Goal: Task Accomplishment & Management: Complete application form

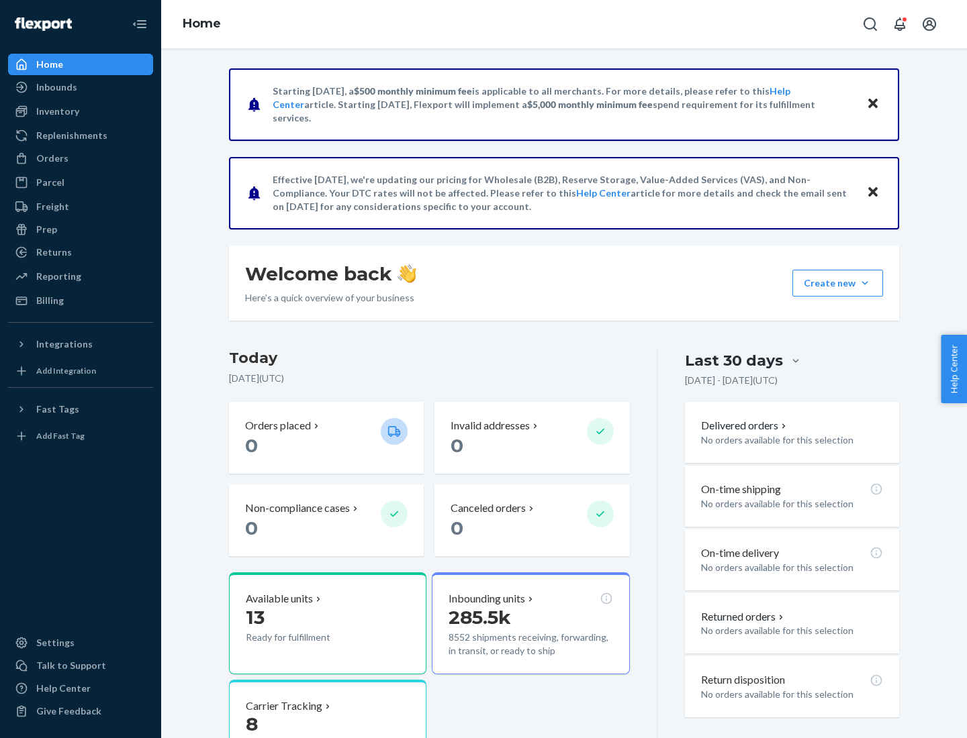
click at [865, 283] on button "Create new Create new inbound Create new order Create new product" at bounding box center [837, 283] width 91 height 27
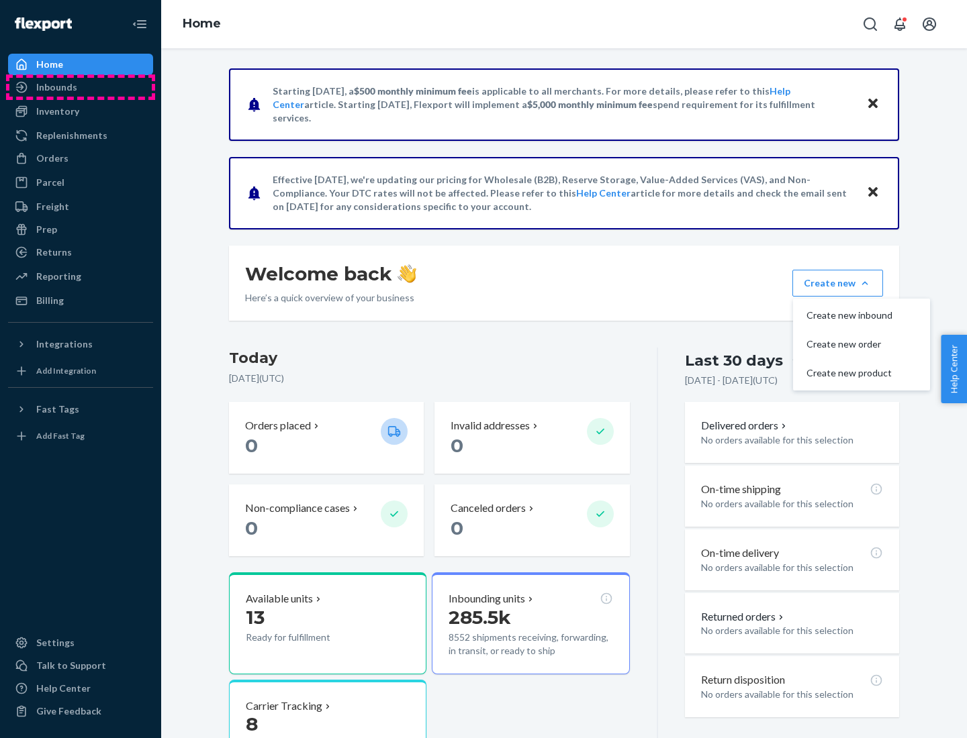
click at [81, 87] on div "Inbounds" at bounding box center [80, 87] width 142 height 19
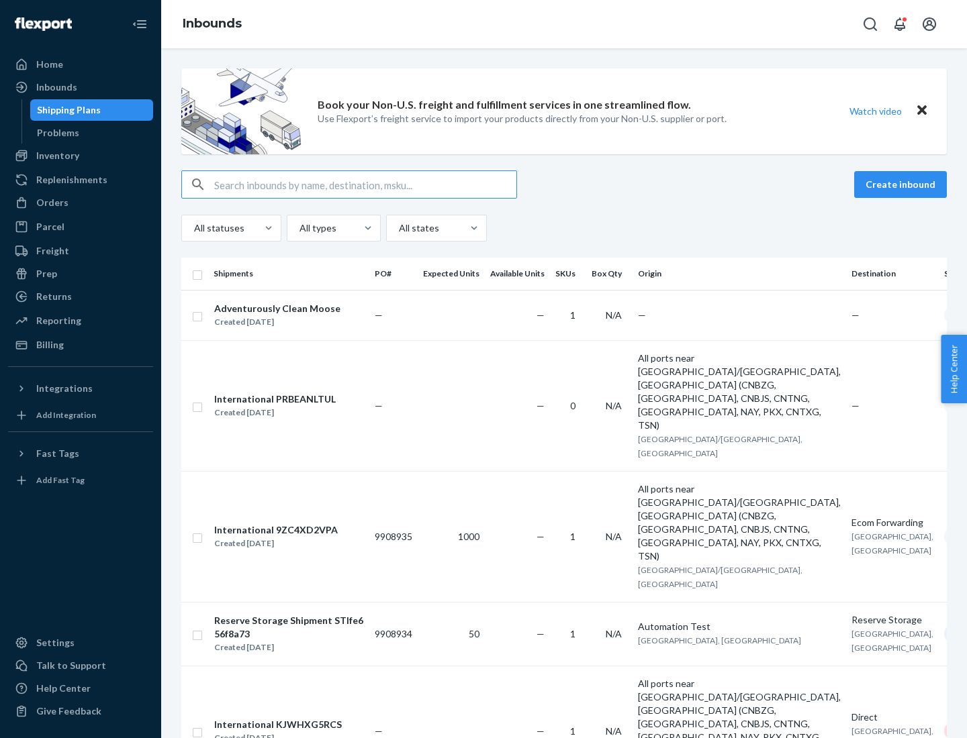
click at [902, 185] on button "Create inbound" at bounding box center [900, 184] width 93 height 27
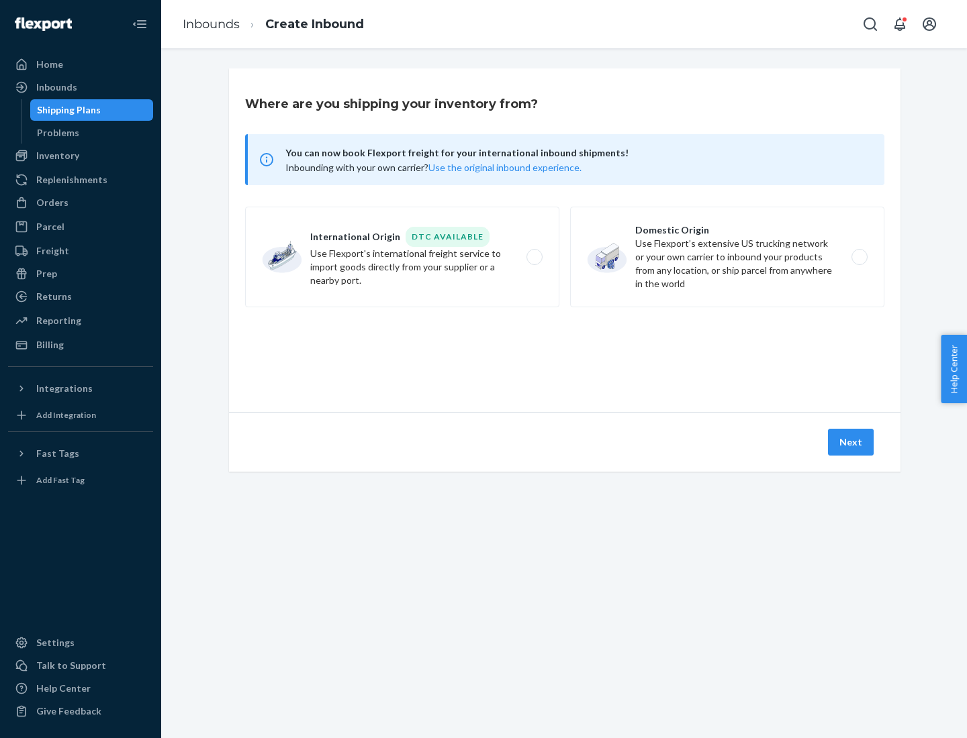
click at [727, 257] on label "Domestic Origin Use Flexport’s extensive US trucking network or your own carrie…" at bounding box center [727, 257] width 314 height 101
click at [859, 257] on input "Domestic Origin Use Flexport’s extensive US trucking network or your own carrie…" at bounding box center [863, 257] width 9 height 9
radio input "true"
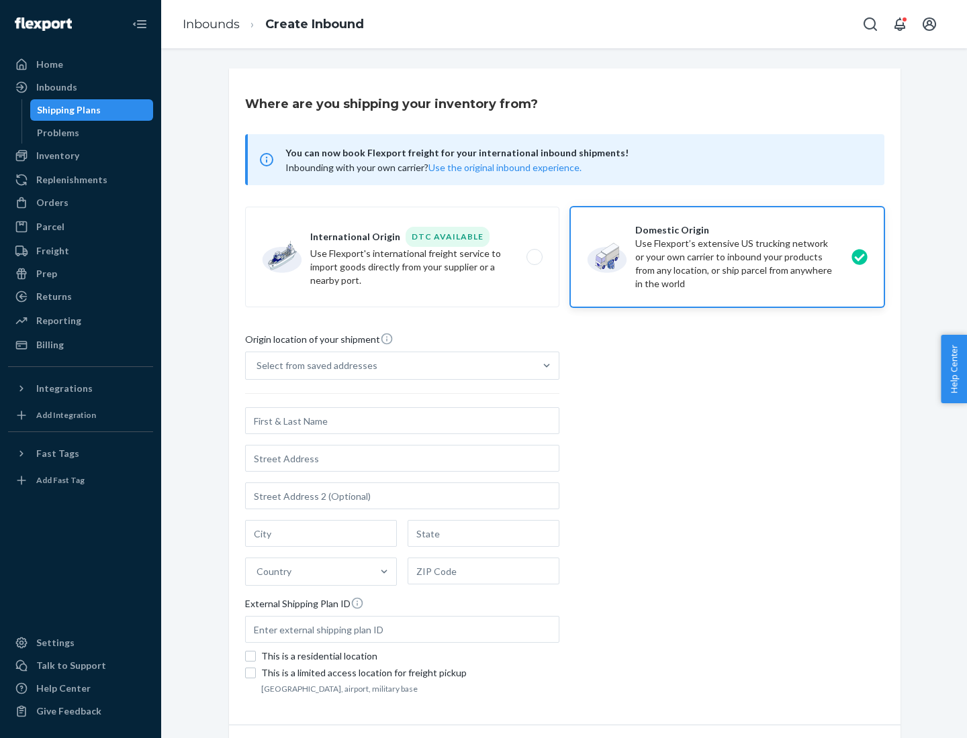
click at [314, 366] on div "Select from saved addresses" at bounding box center [316, 365] width 121 height 13
click at [258, 366] on input "Select from saved addresses" at bounding box center [256, 365] width 1 height 13
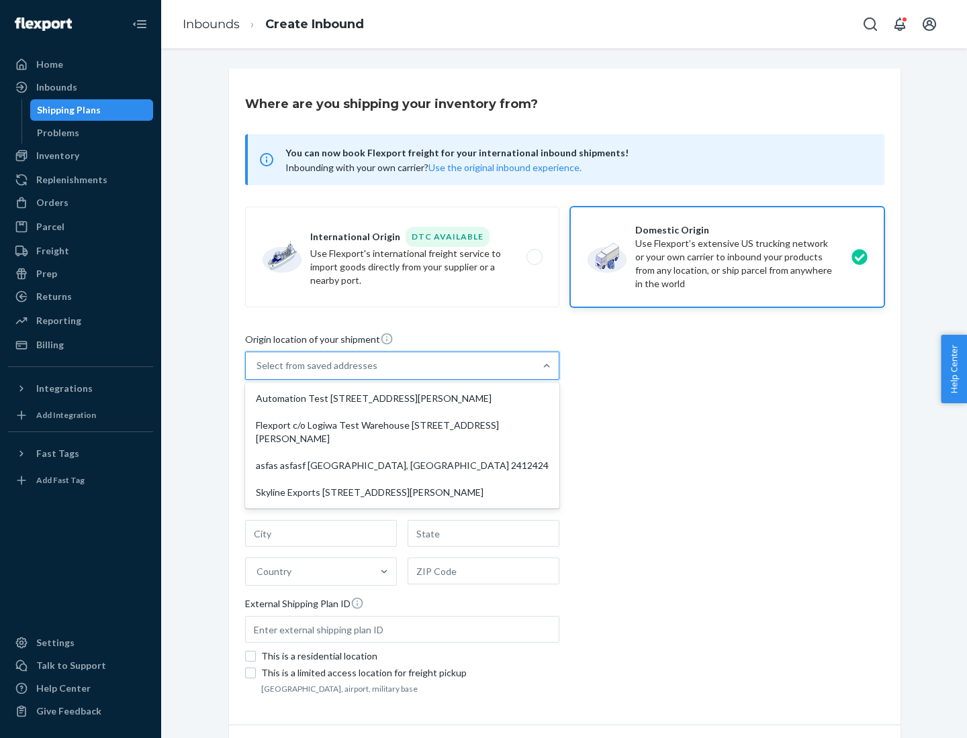
scroll to position [5, 0]
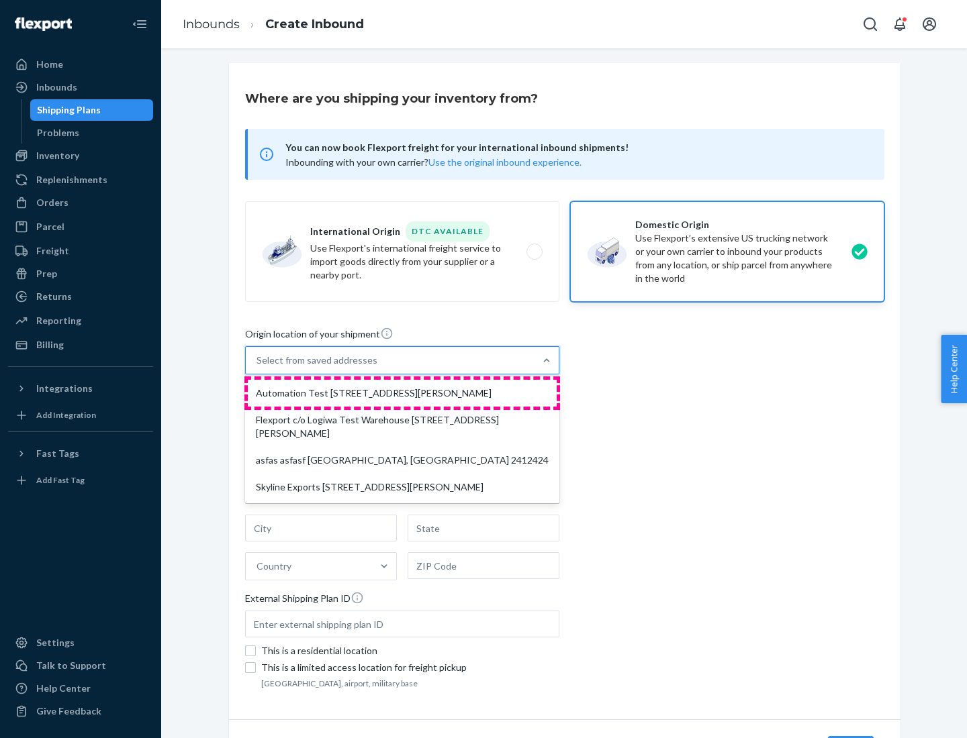
click at [402, 393] on div "Automation Test [STREET_ADDRESS][PERSON_NAME]" at bounding box center [402, 393] width 309 height 27
click at [258, 367] on input "option Automation Test [STREET_ADDRESS][PERSON_NAME] focused, 1 of 4. 4 results…" at bounding box center [256, 360] width 1 height 13
type input "Automation Test"
type input "9th Floor"
type input "[GEOGRAPHIC_DATA]"
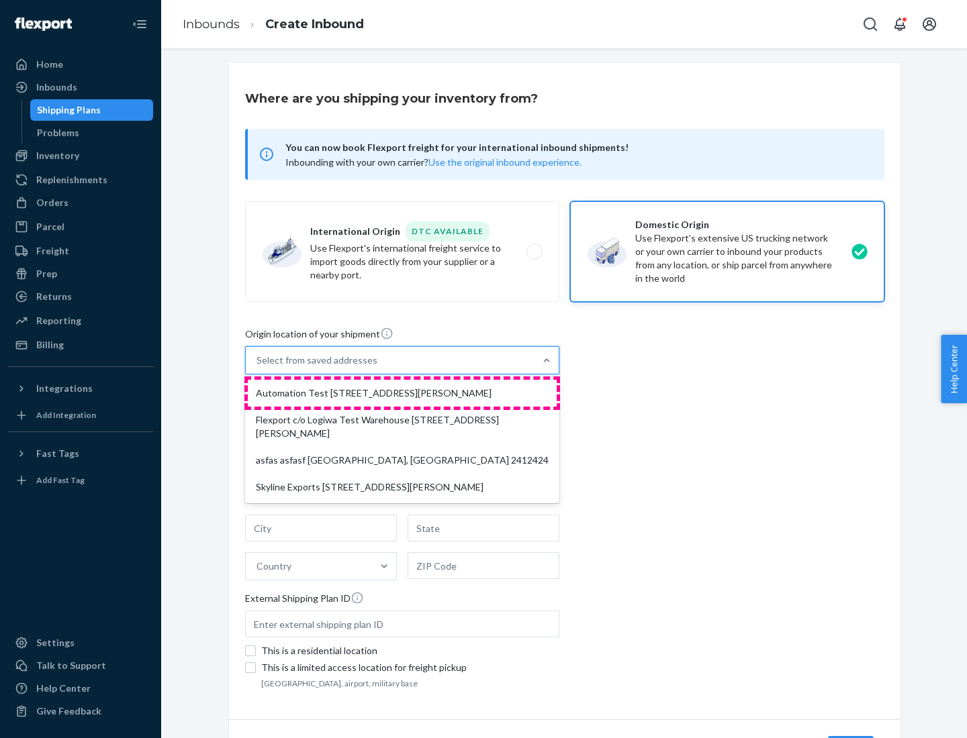
type input "CA"
type input "94104"
type input "[STREET_ADDRESS][PERSON_NAME]"
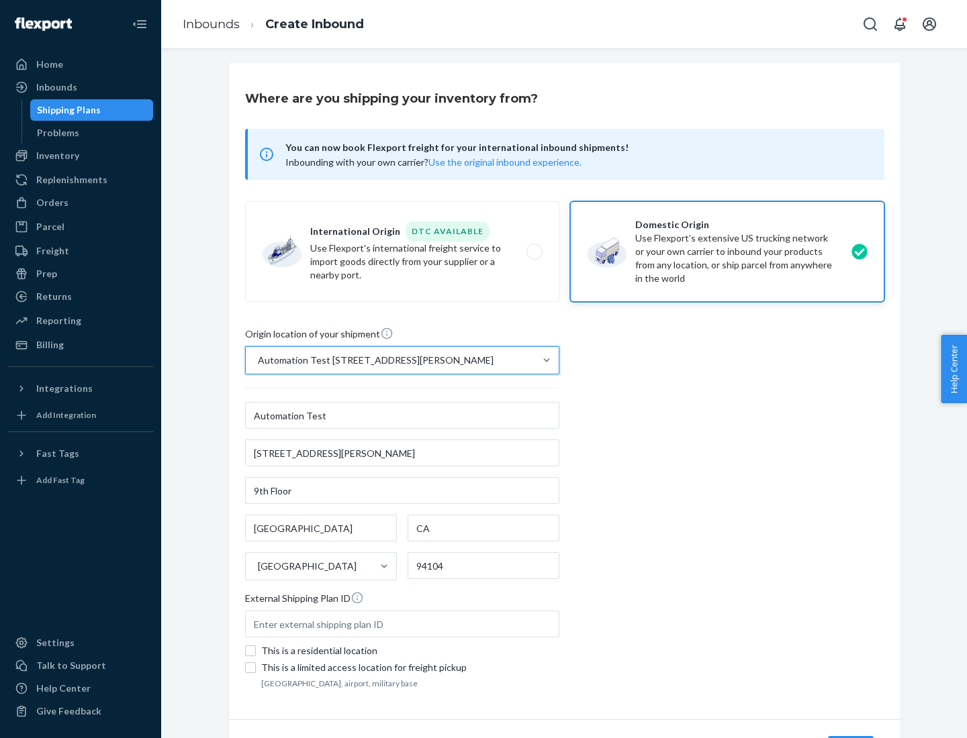
scroll to position [79, 0]
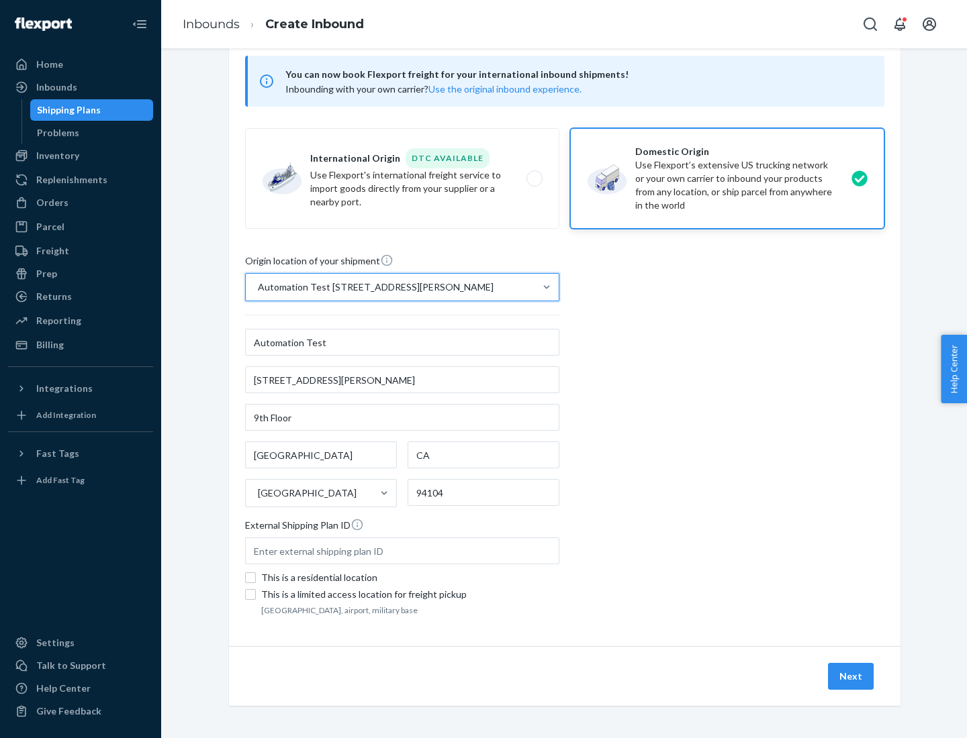
click at [851, 677] on button "Next" at bounding box center [851, 676] width 46 height 27
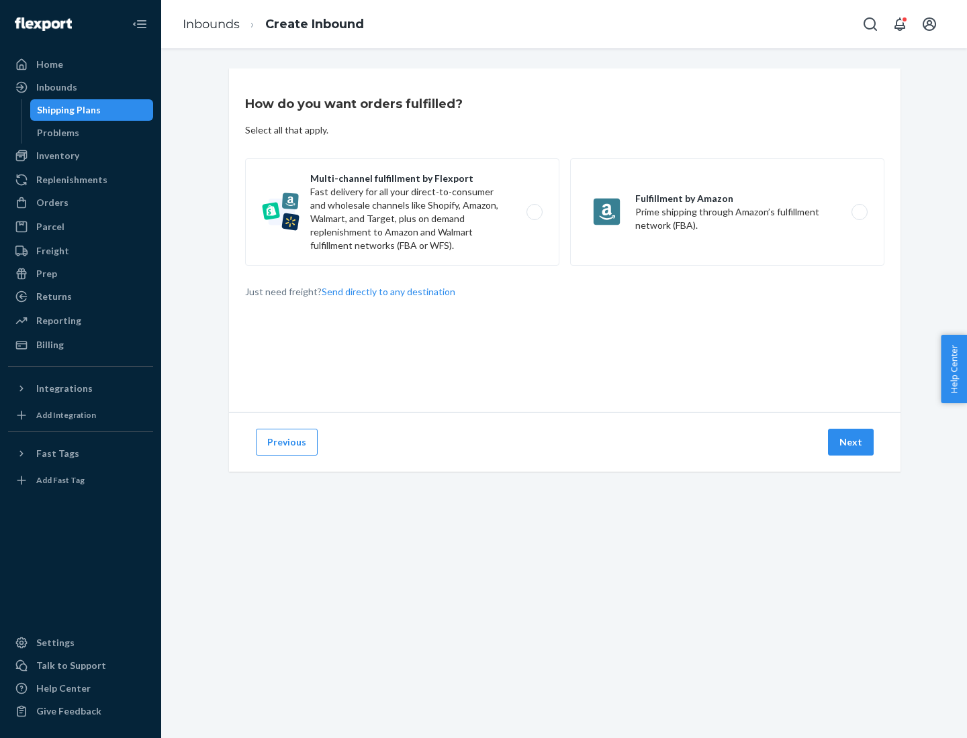
click at [402, 212] on label "Multi-channel fulfillment by Flexport Fast delivery for all your direct-to-cons…" at bounding box center [402, 211] width 314 height 107
click at [534, 212] on input "Multi-channel fulfillment by Flexport Fast delivery for all your direct-to-cons…" at bounding box center [538, 212] width 9 height 9
radio input "true"
click at [851, 442] on button "Next" at bounding box center [851, 442] width 46 height 27
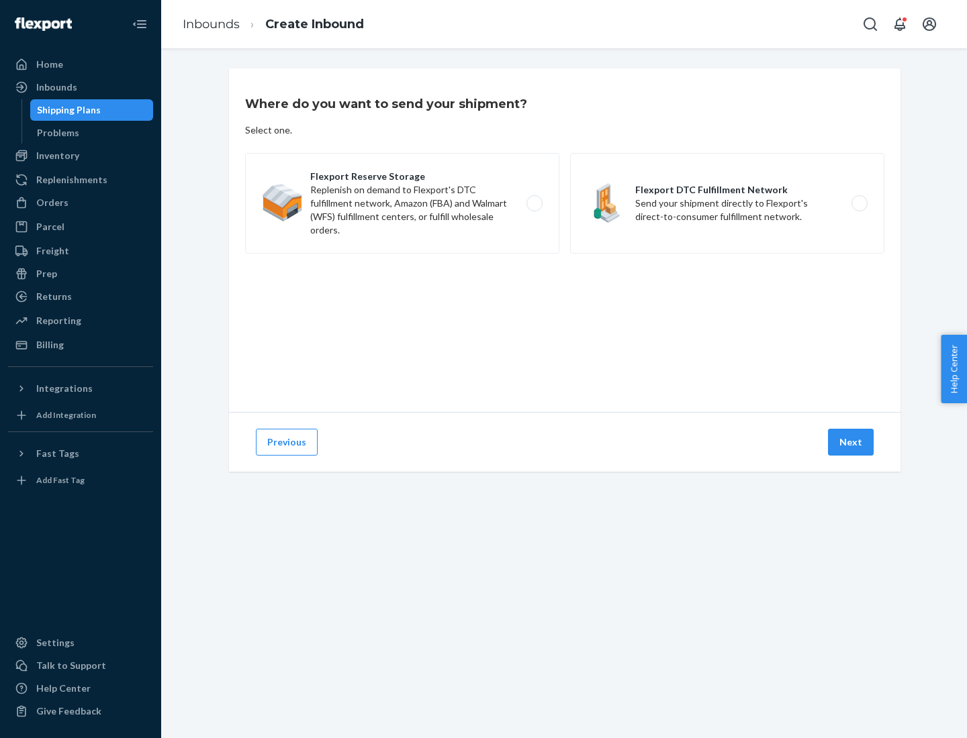
click at [727, 203] on label "Flexport DTC Fulfillment Network Send your shipment directly to Flexport's dire…" at bounding box center [727, 203] width 314 height 101
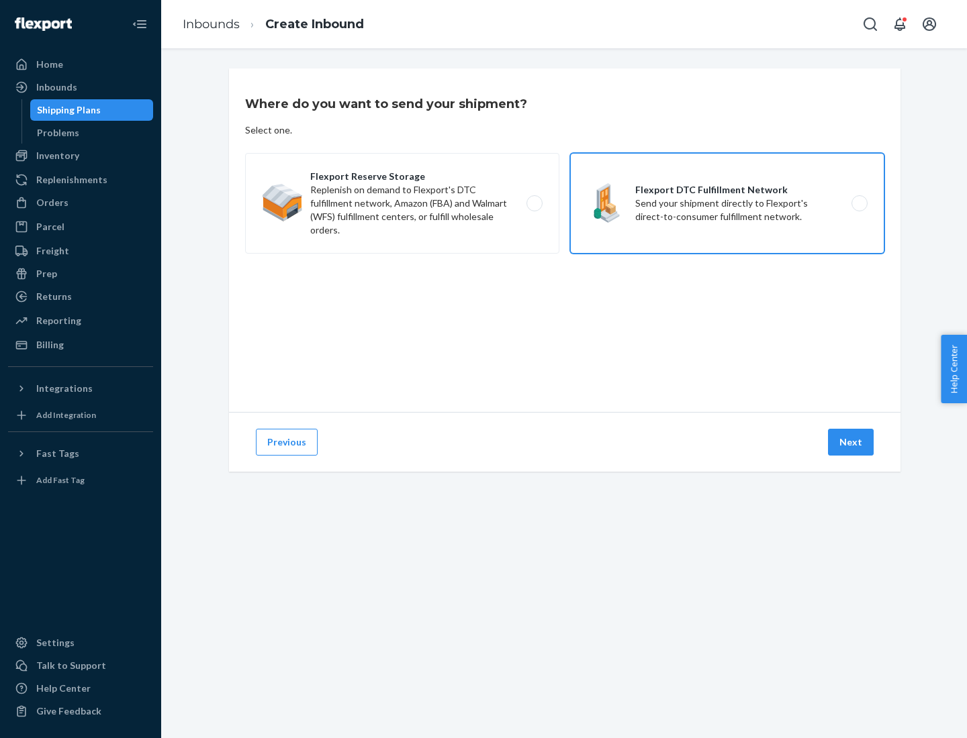
click at [859, 203] on input "Flexport DTC Fulfillment Network Send your shipment directly to Flexport's dire…" at bounding box center [863, 203] width 9 height 9
radio input "true"
click at [851, 442] on button "Next" at bounding box center [851, 442] width 46 height 27
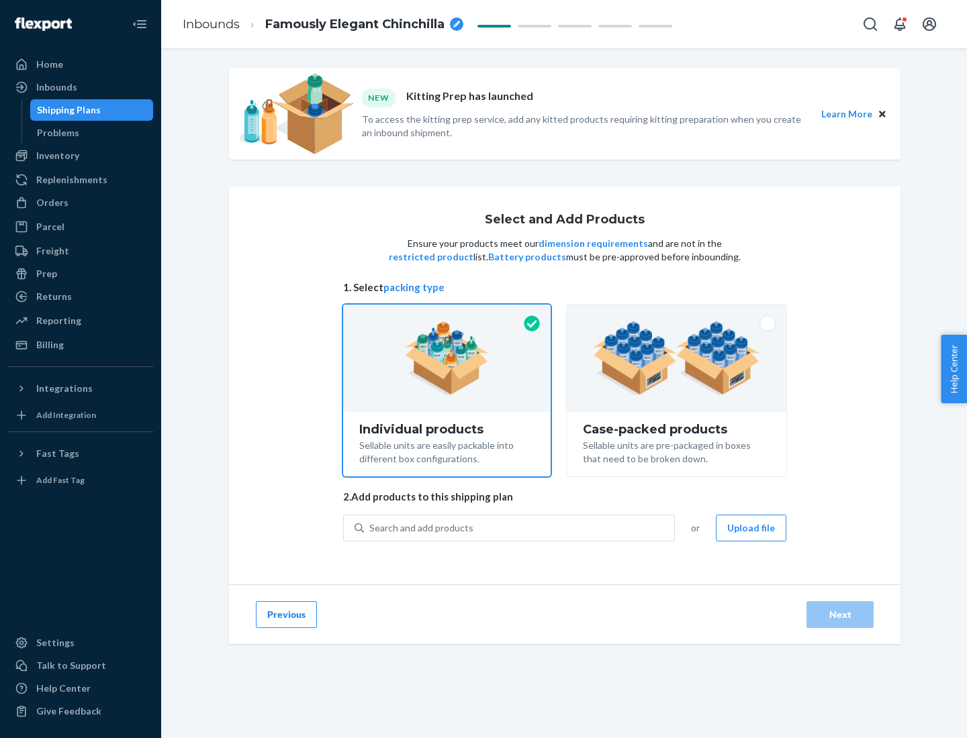
click at [677, 358] on img at bounding box center [676, 359] width 167 height 74
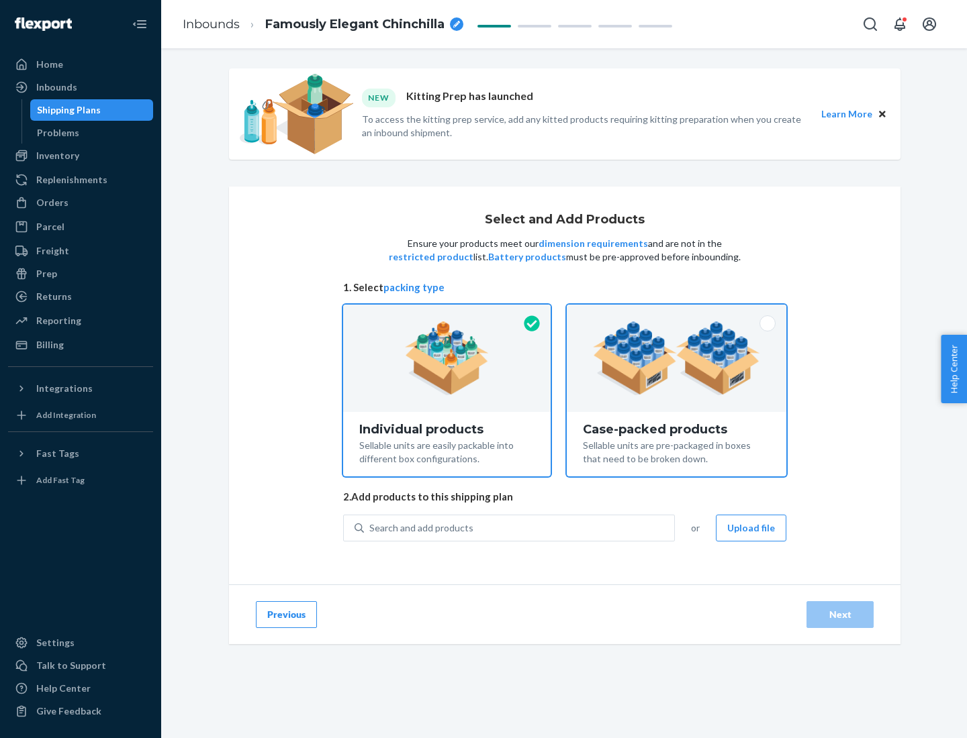
click at [677, 314] on input "Case-packed products Sellable units are pre-packaged in boxes that need to be b…" at bounding box center [676, 309] width 9 height 9
radio input "true"
radio input "false"
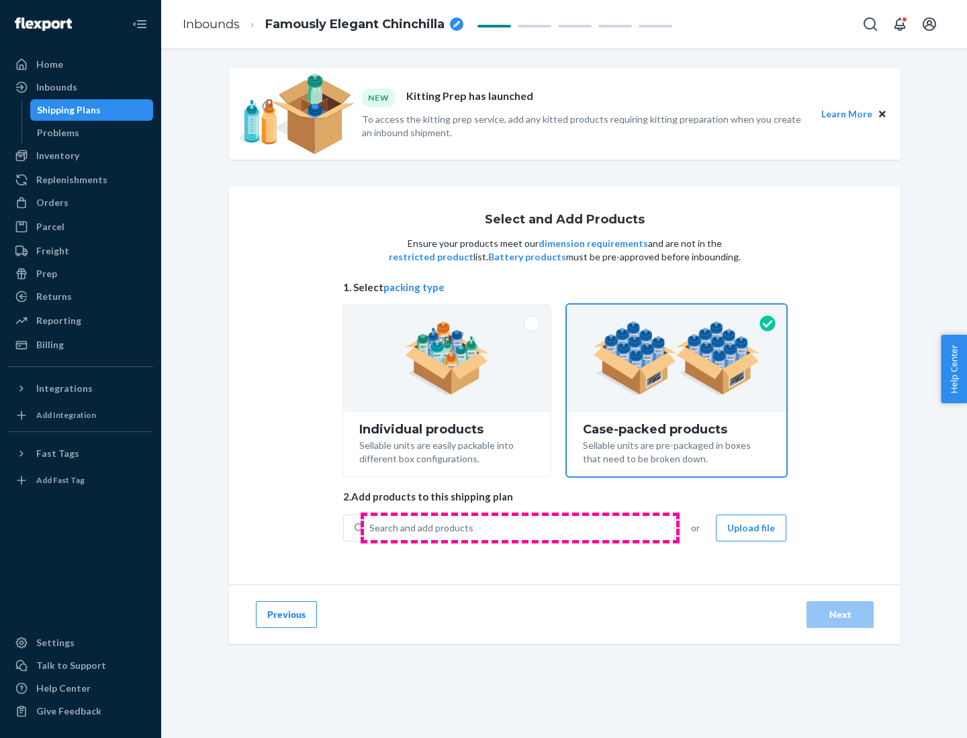
click at [520, 528] on div "Search and add products" at bounding box center [519, 528] width 310 height 24
click at [371, 528] on input "Search and add products" at bounding box center [369, 528] width 1 height 13
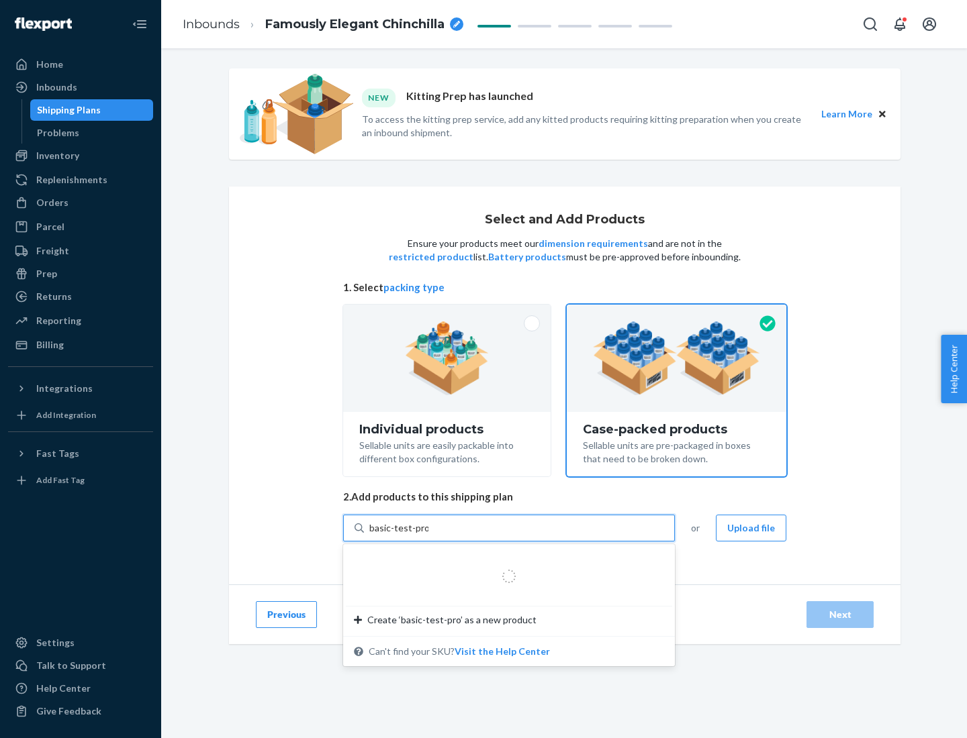
type input "basic-test-product-1"
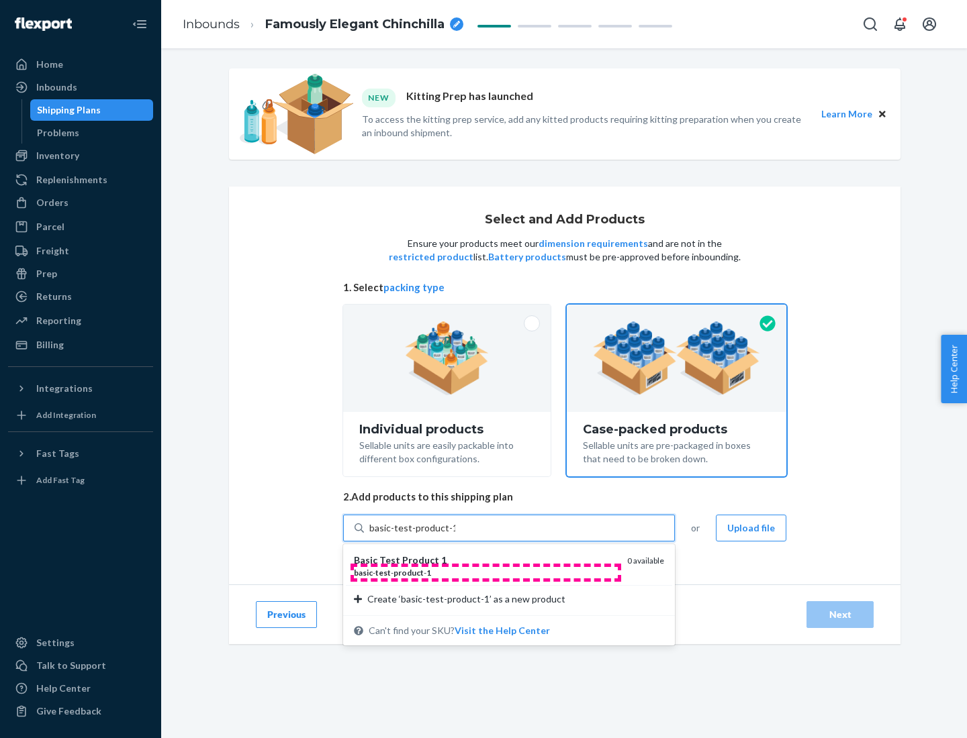
click at [485, 573] on div "basic - test - product - 1" at bounding box center [485, 572] width 262 height 11
click at [455, 535] on input "basic-test-product-1" at bounding box center [412, 528] width 86 height 13
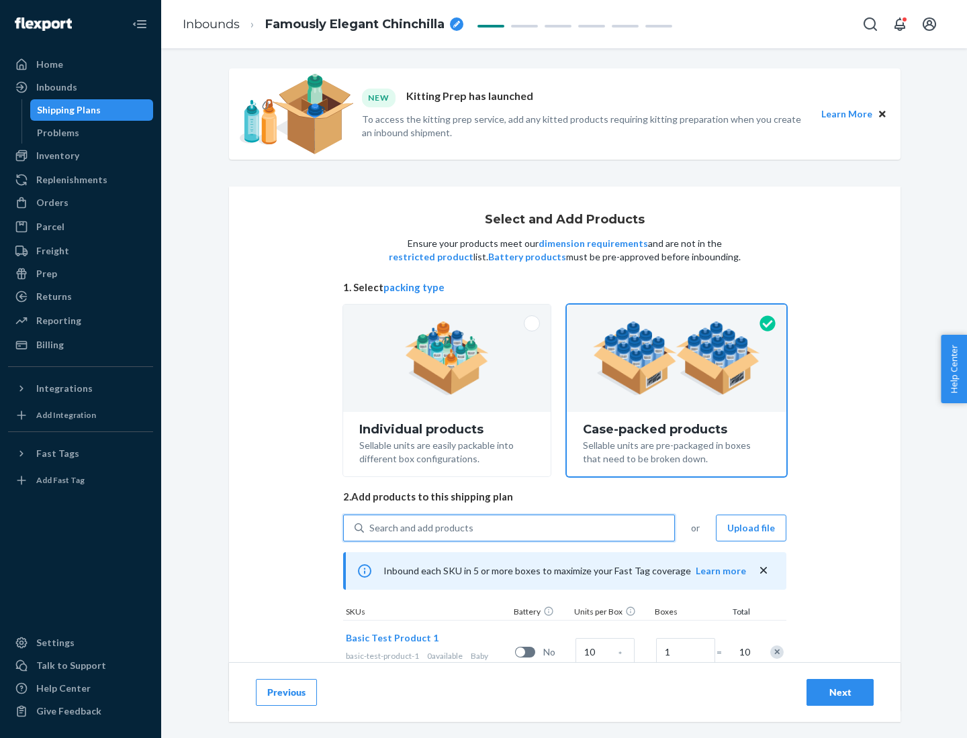
scroll to position [48, 0]
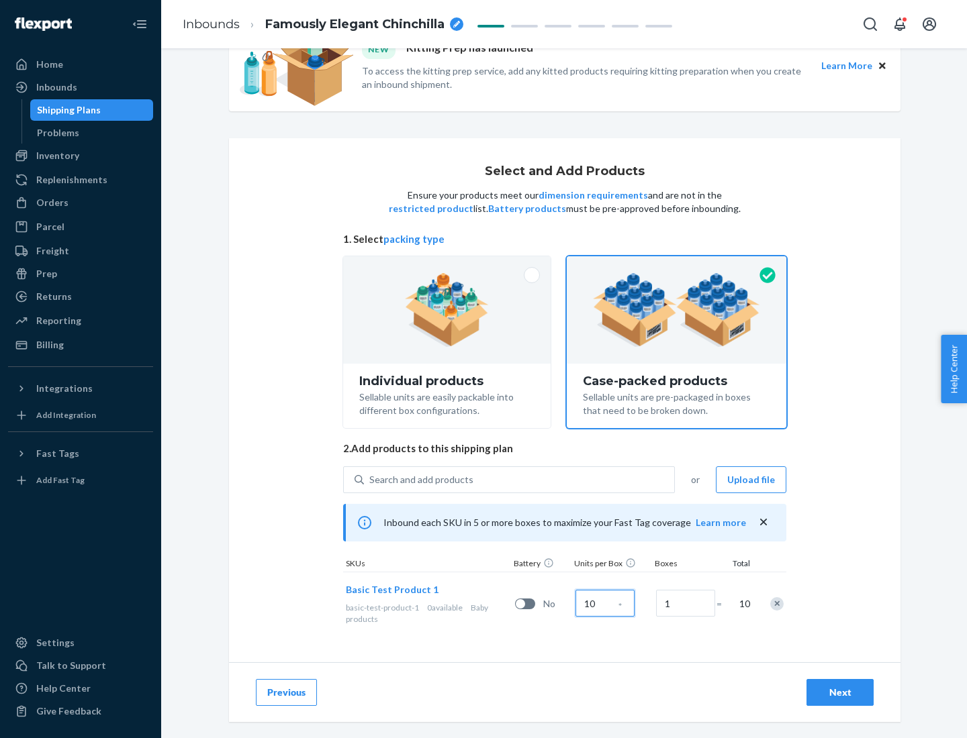
type input "10"
type input "7"
click at [840, 693] on div "Next" at bounding box center [840, 692] width 44 height 13
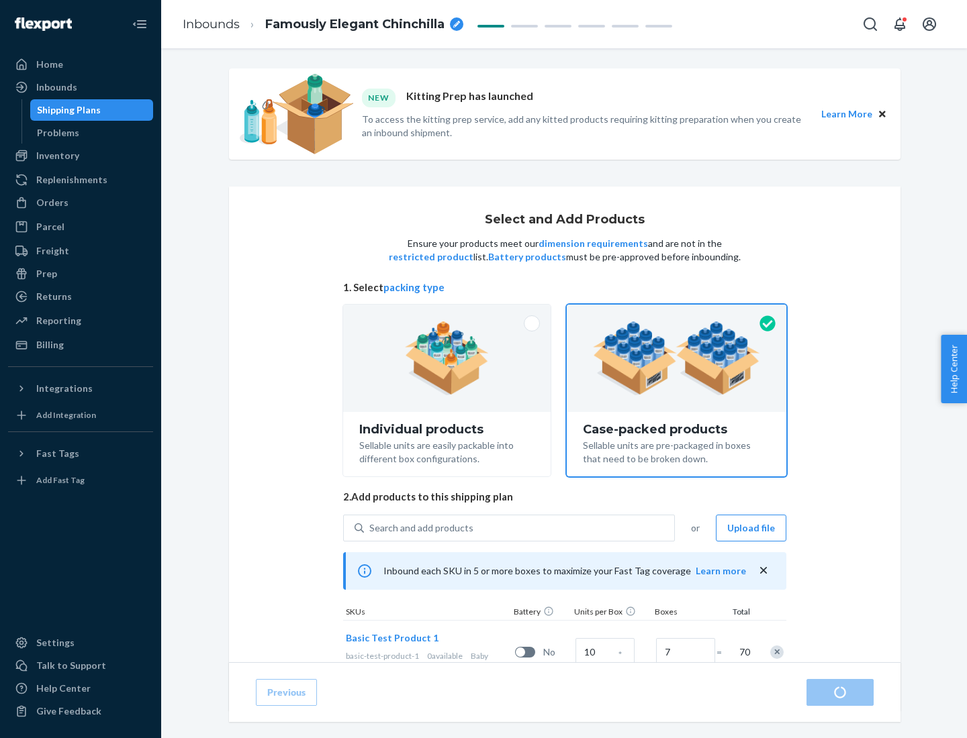
radio input "true"
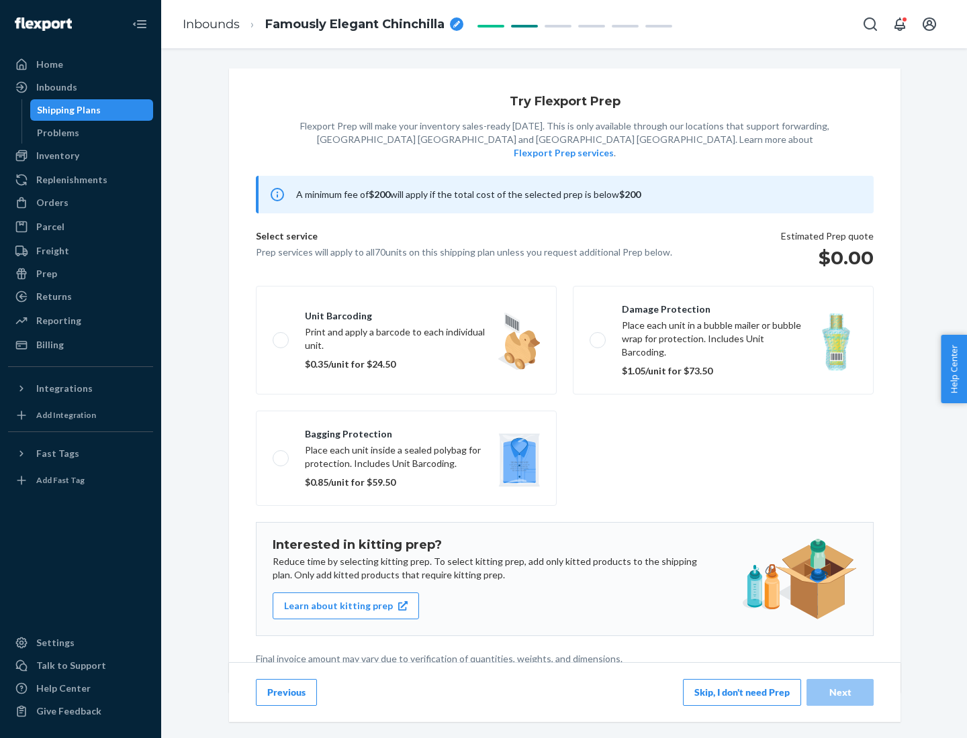
scroll to position [3, 0]
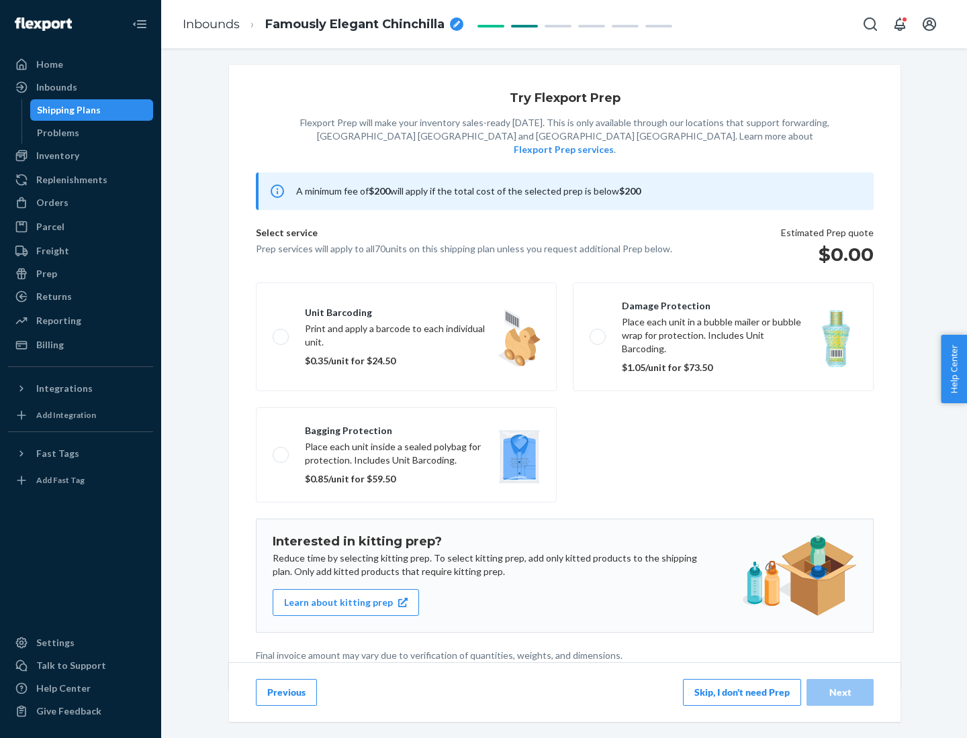
click at [406, 428] on label "Bagging protection Place each unit inside a sealed polybag for protection. Incl…" at bounding box center [406, 455] width 301 height 95
click at [281, 450] on input "Bagging protection Place each unit inside a sealed polybag for protection. Incl…" at bounding box center [277, 454] width 9 height 9
checkbox input "true"
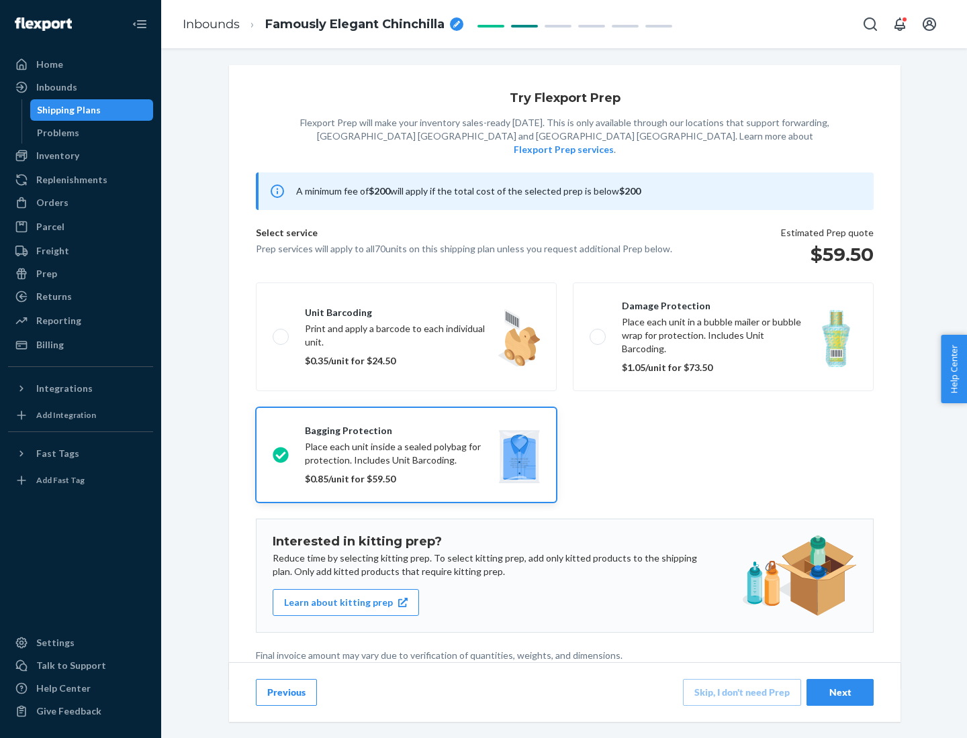
click at [840, 692] on div "Next" at bounding box center [840, 692] width 44 height 13
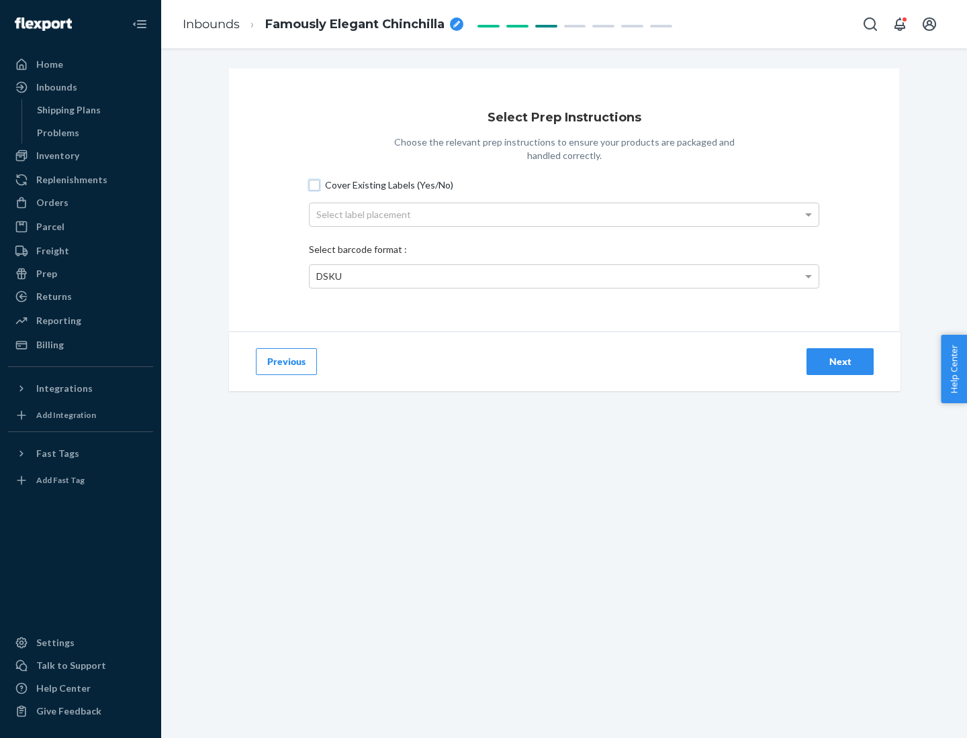
click at [314, 185] on input "Cover Existing Labels (Yes/No)" at bounding box center [314, 185] width 11 height 11
checkbox input "true"
click at [564, 214] on div "Select label placement" at bounding box center [563, 214] width 509 height 23
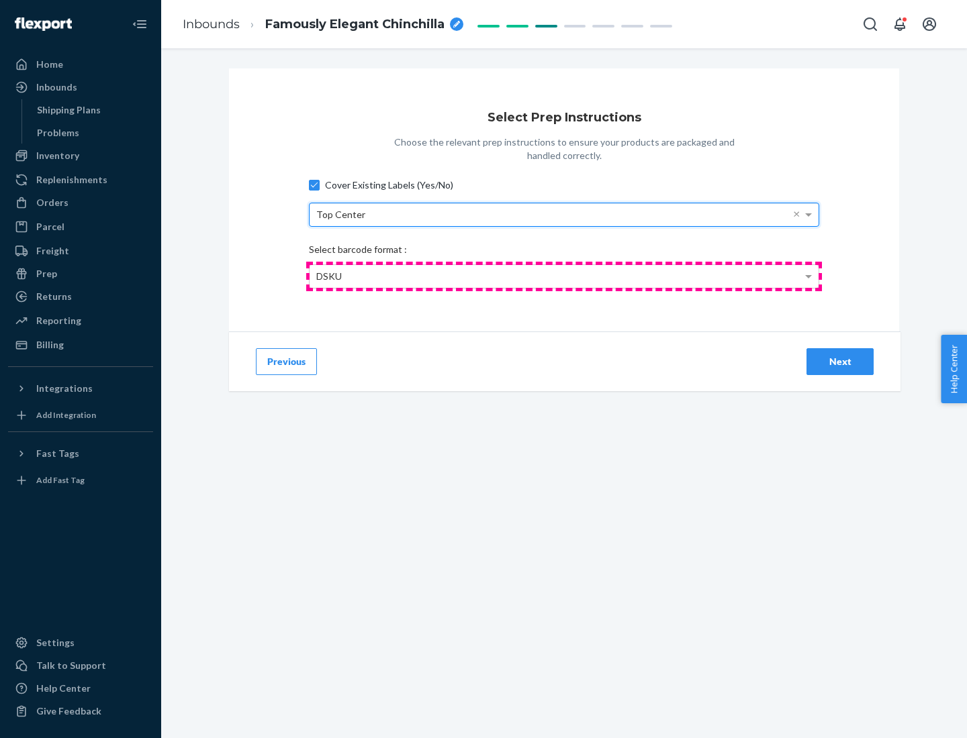
click at [564, 276] on div "DSKU" at bounding box center [563, 276] width 509 height 23
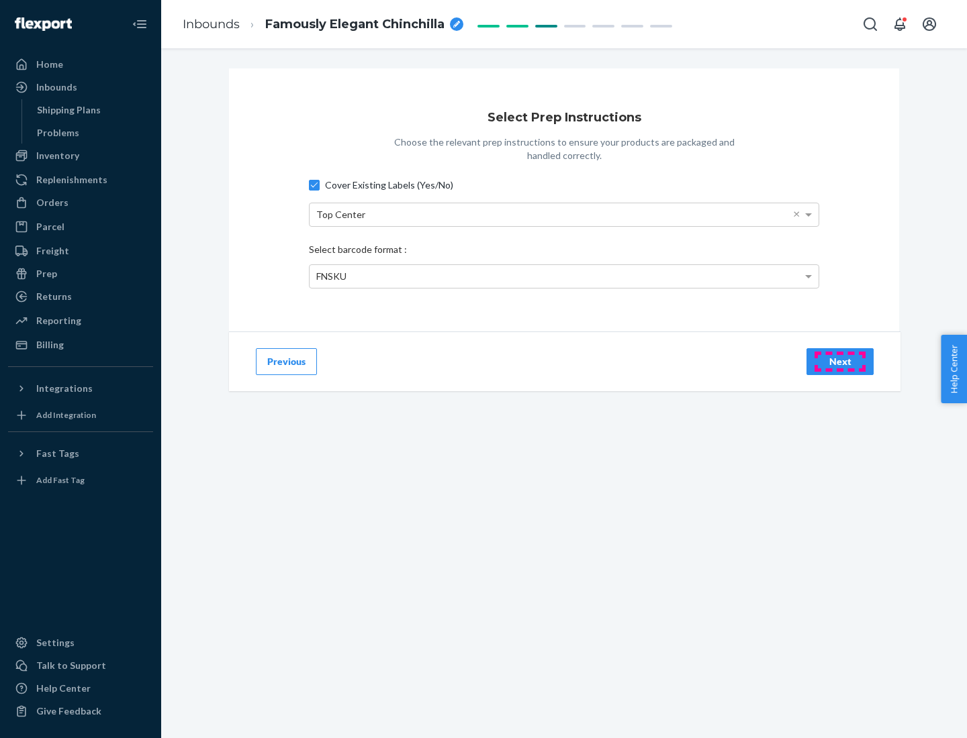
click at [840, 361] on div "Next" at bounding box center [840, 361] width 44 height 13
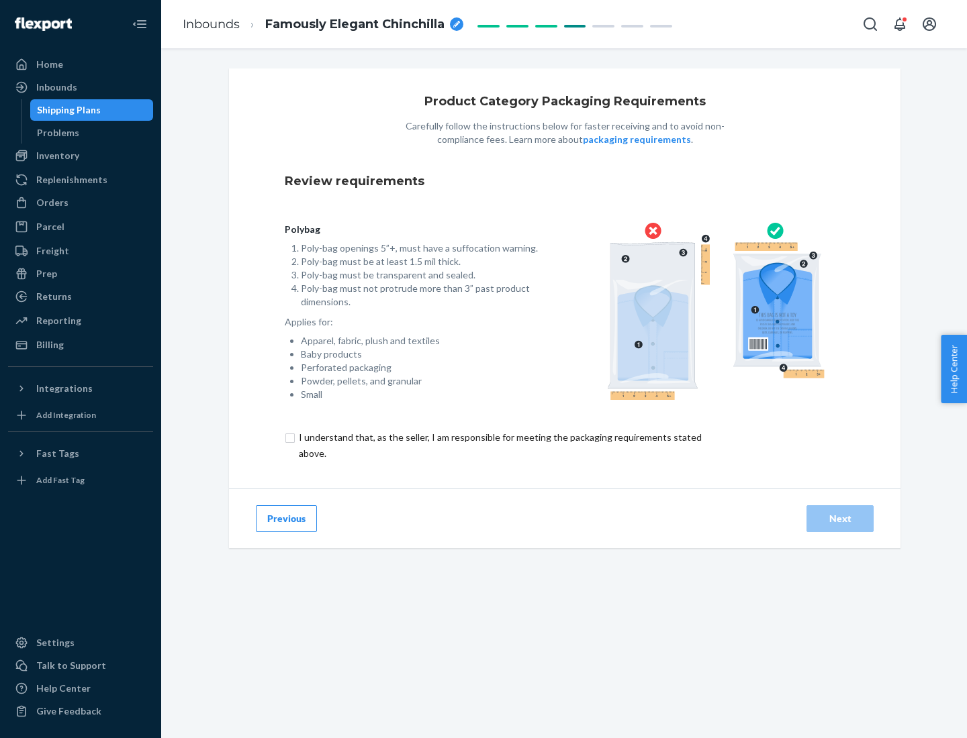
click at [499, 445] on input "checkbox" at bounding box center [508, 446] width 446 height 32
checkbox input "true"
click at [840, 518] on div "Next" at bounding box center [840, 518] width 44 height 13
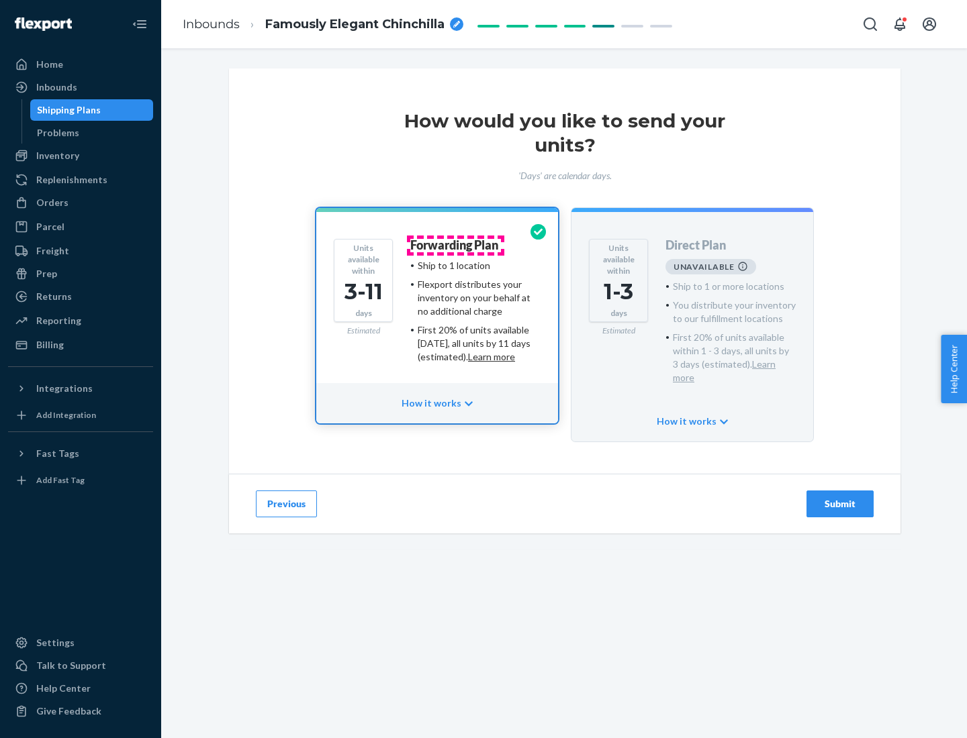
click at [455, 245] on h4 "Forwarding Plan" at bounding box center [454, 245] width 88 height 13
click at [840, 497] on div "Submit" at bounding box center [840, 503] width 44 height 13
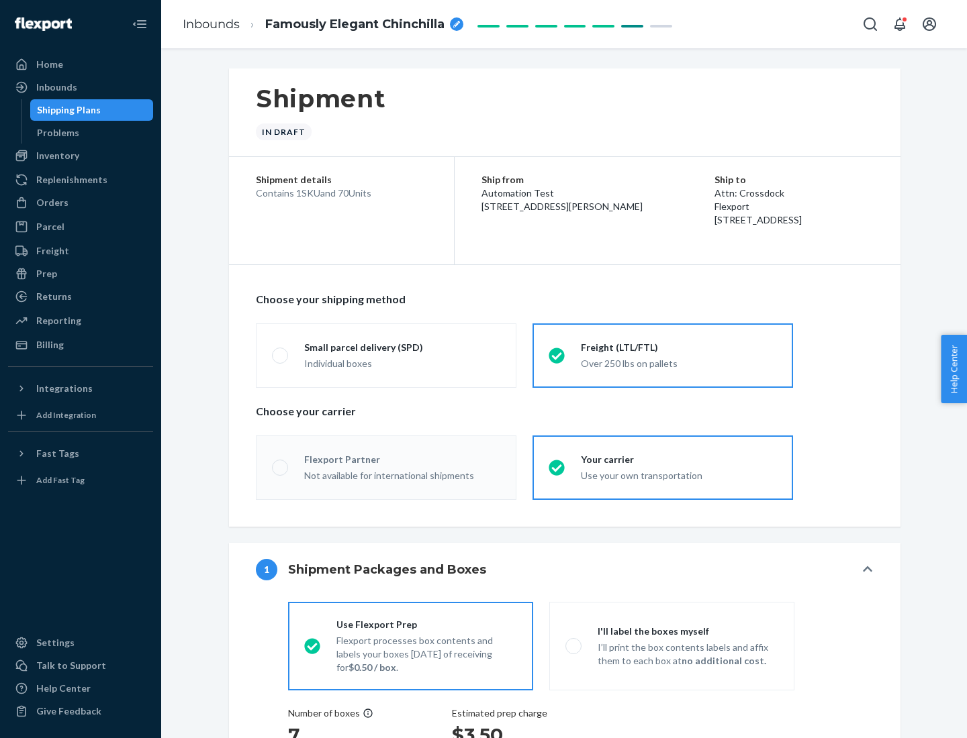
radio input "true"
radio input "false"
radio input "true"
radio input "false"
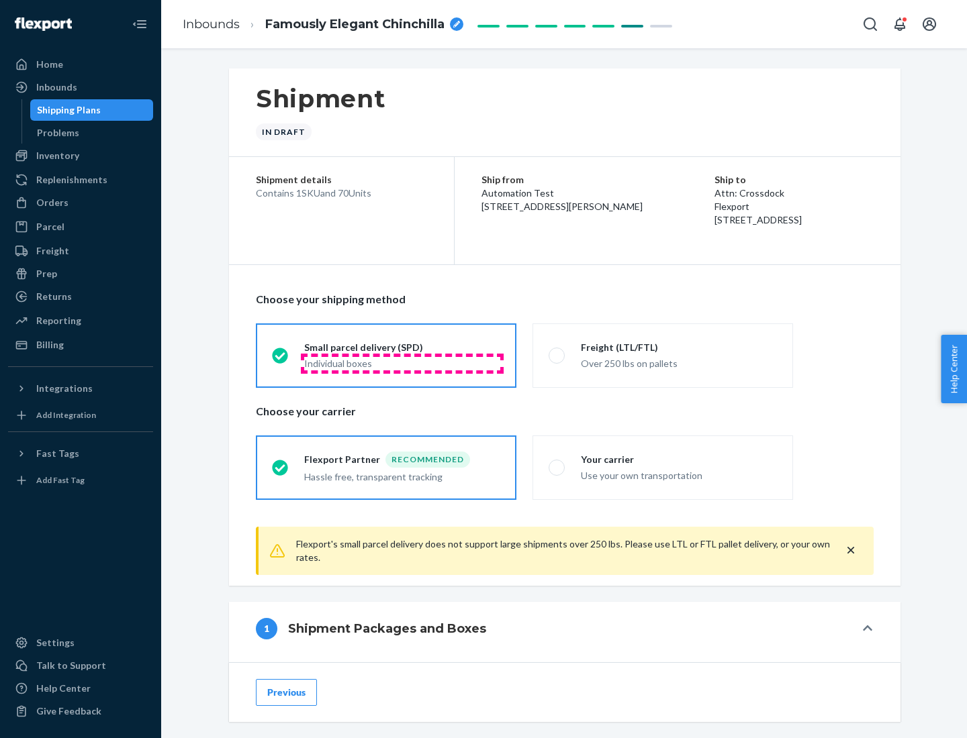
click at [402, 363] on div "Individual boxes" at bounding box center [402, 363] width 196 height 13
click at [281, 360] on input "Small parcel delivery (SPD) Individual boxes" at bounding box center [276, 355] width 9 height 9
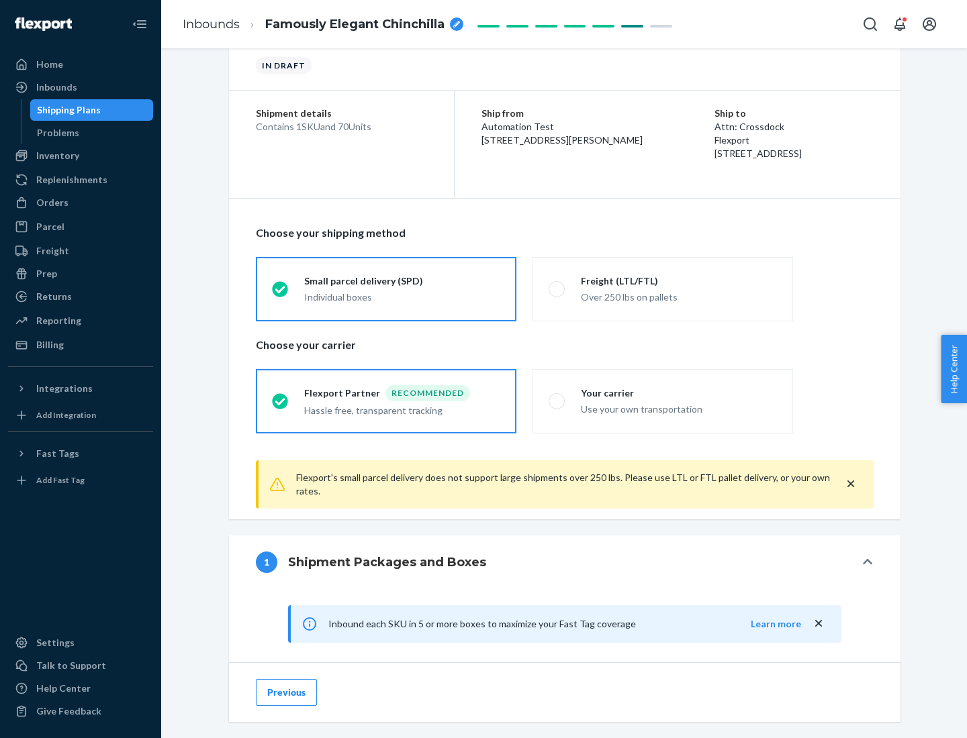
click at [402, 393] on div "Recommended" at bounding box center [427, 393] width 85 height 16
click at [281, 397] on input "Flexport Partner Recommended Hassle free, transparent tracking" at bounding box center [276, 401] width 9 height 9
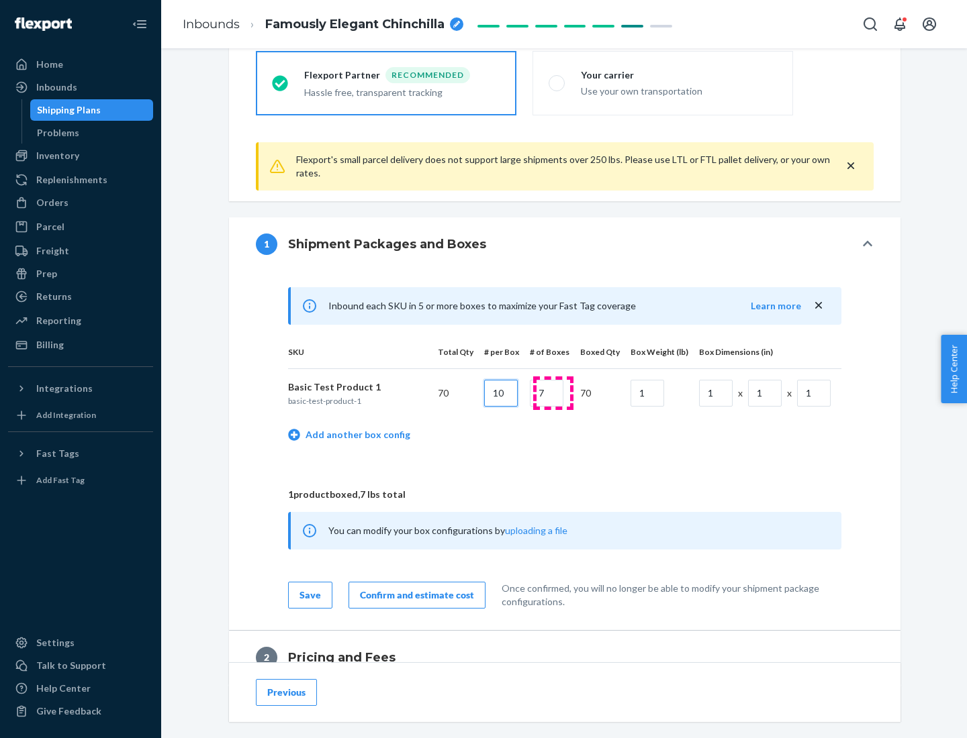
type input "10"
type input "7"
type input "1"
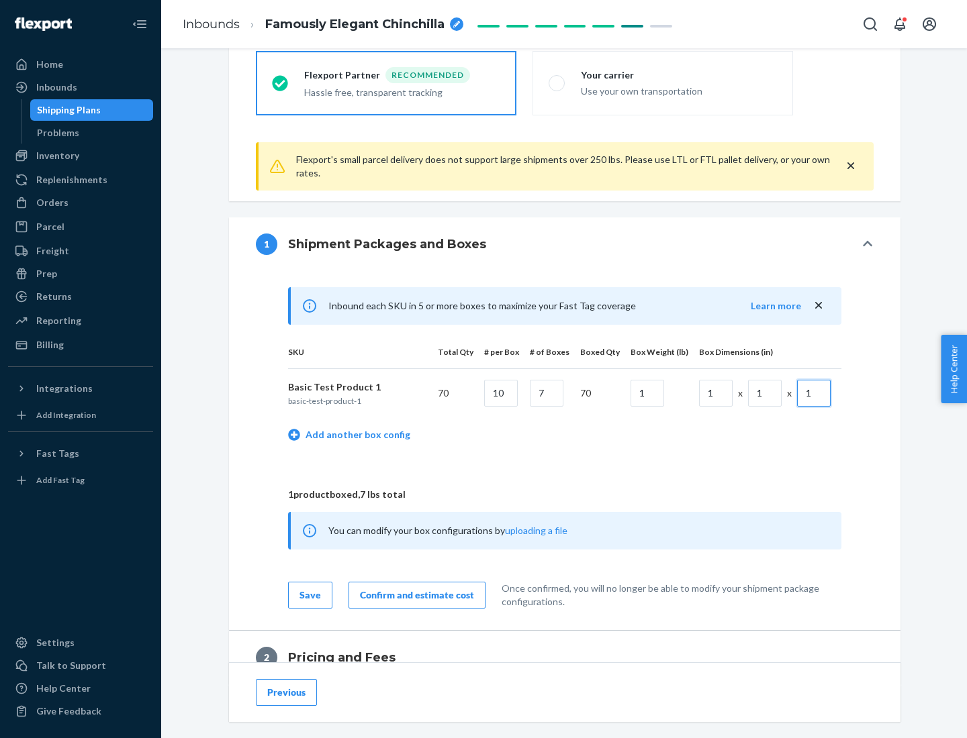
scroll to position [587, 0]
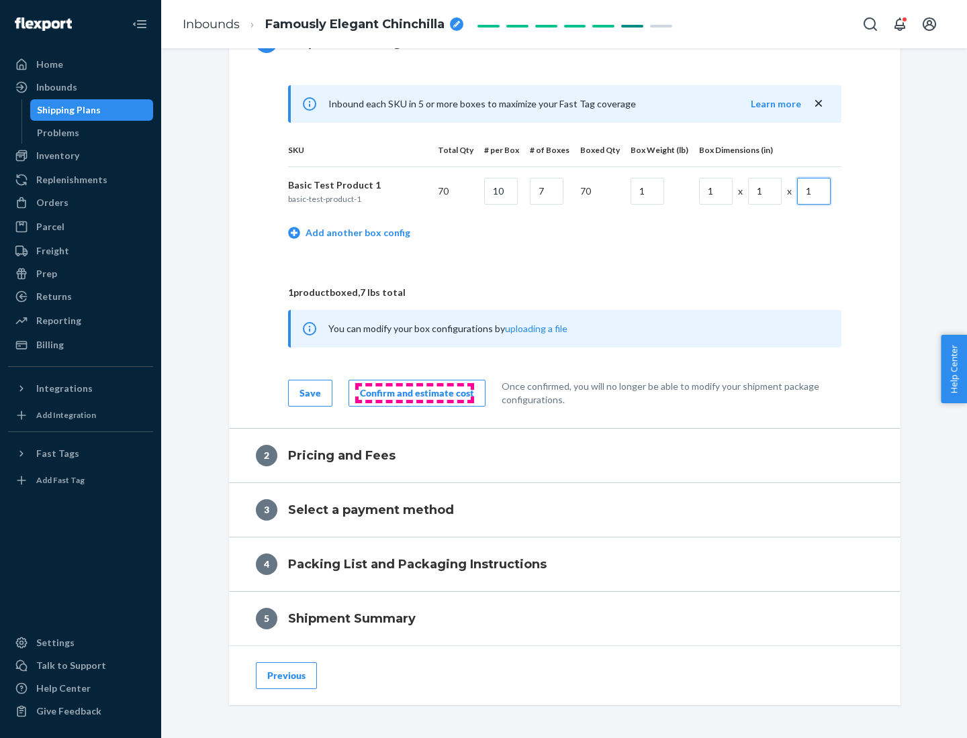
type input "1"
click at [414, 393] on div "Confirm and estimate cost" at bounding box center [417, 393] width 114 height 13
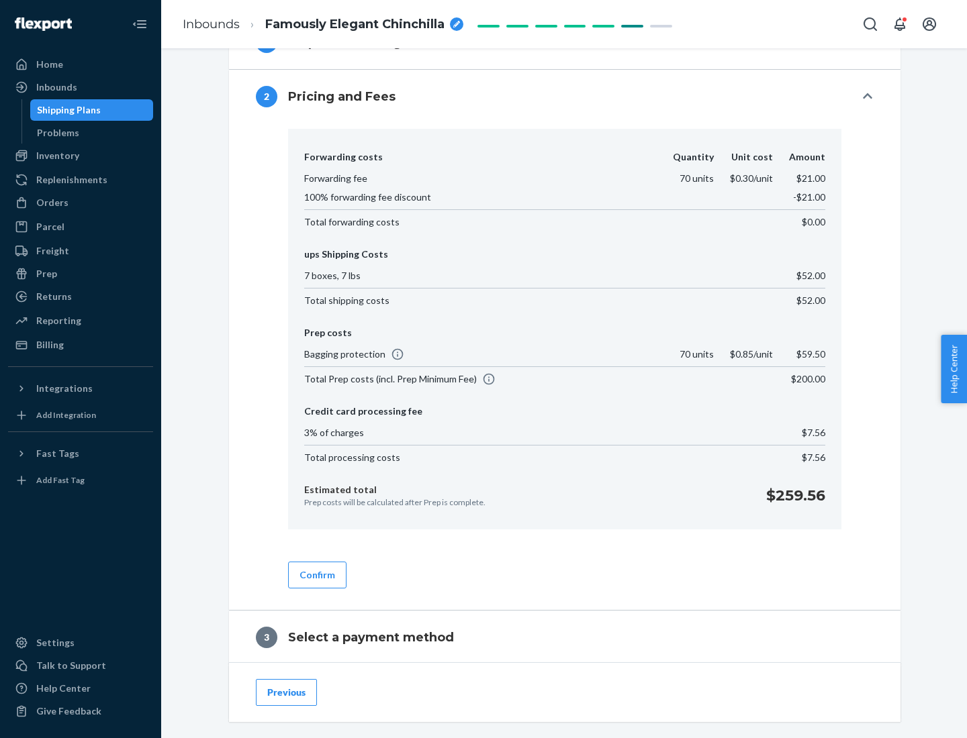
scroll to position [769, 0]
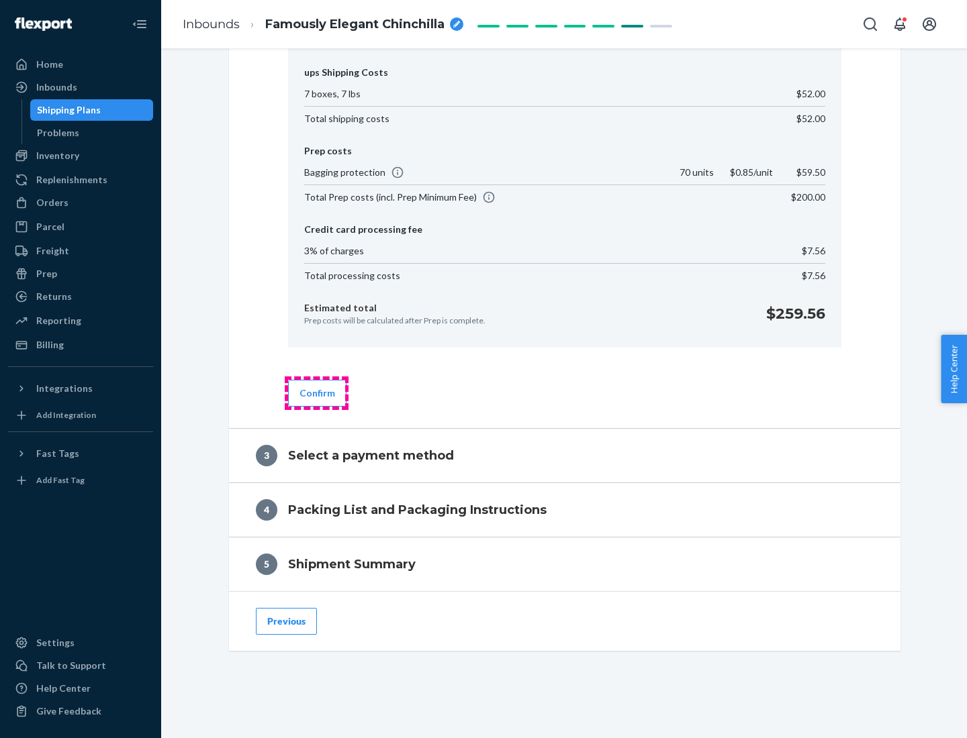
click at [316, 393] on button "Confirm" at bounding box center [317, 393] width 58 height 27
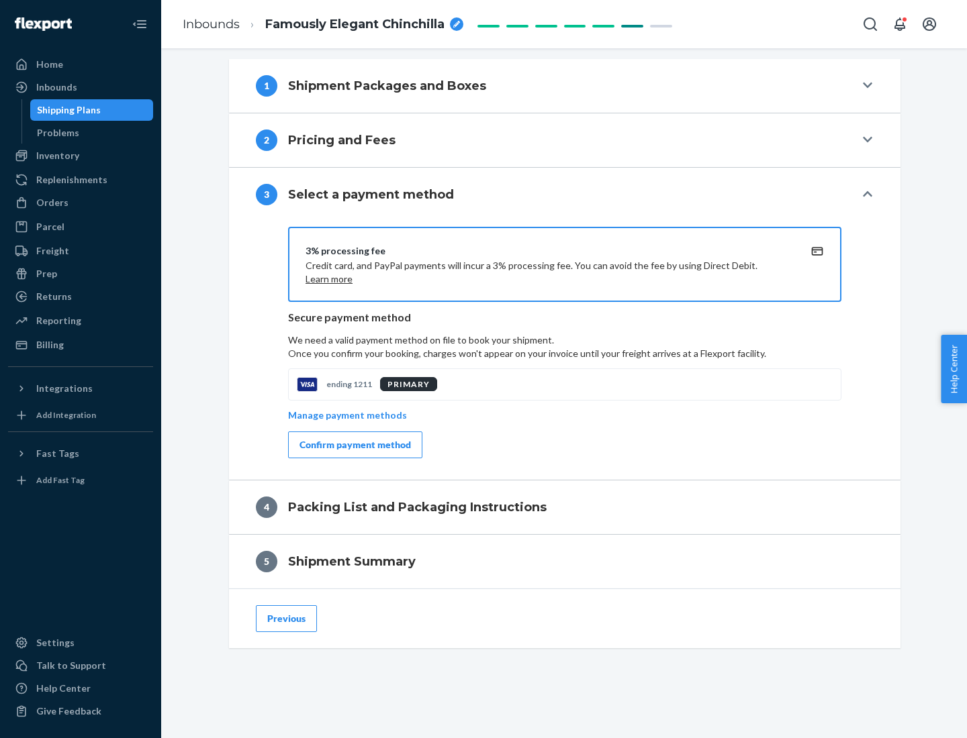
scroll to position [543, 0]
click at [354, 445] on div "Confirm payment method" at bounding box center [354, 444] width 111 height 13
